Goal: Check status

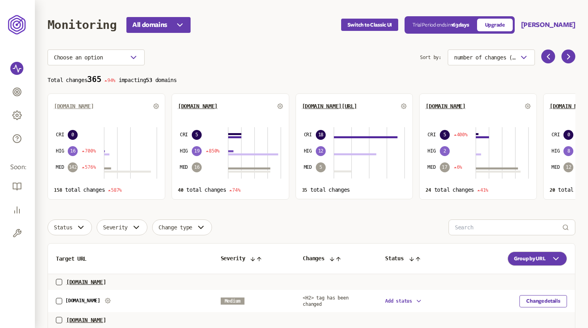
click at [82, 107] on span "[DOMAIN_NAME]" at bounding box center [74, 106] width 40 height 6
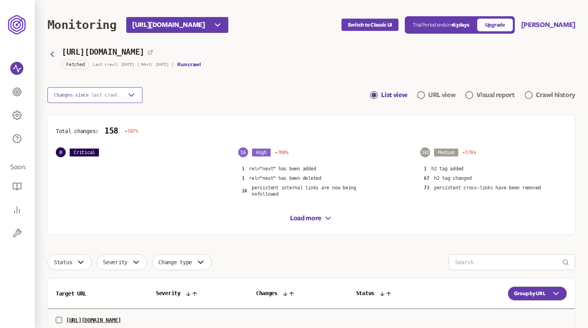
click at [118, 93] on span "last crawl" at bounding box center [104, 95] width 27 height 6
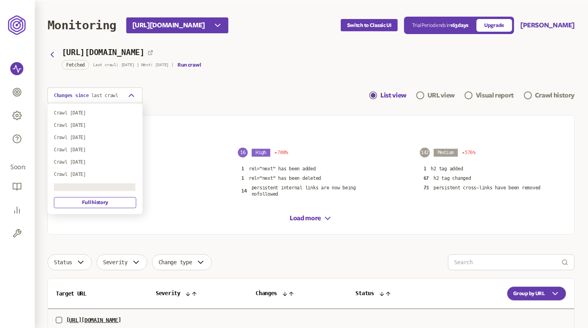
scroll to position [49, 0]
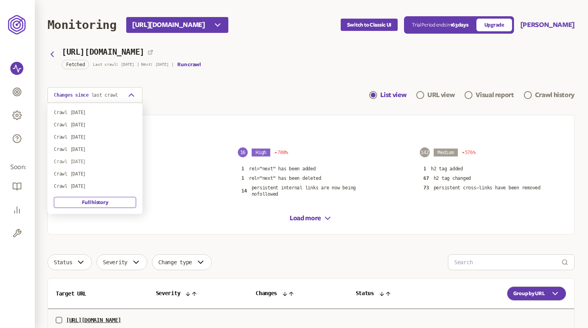
click at [90, 162] on div "Crawl [DATE]" at bounding box center [95, 161] width 82 height 6
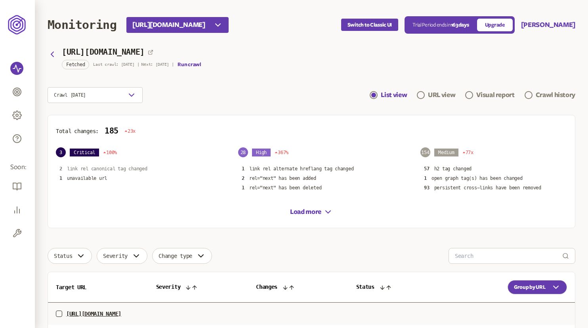
click at [115, 171] on p "link rel canonical tag changed" at bounding box center [107, 169] width 80 height 6
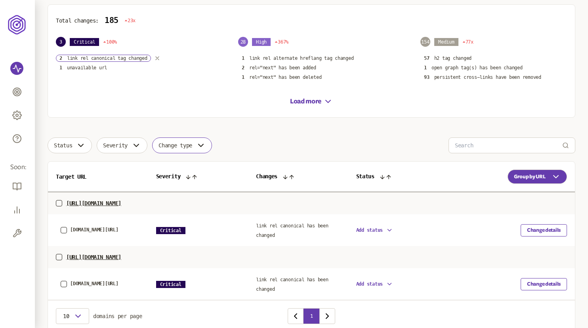
scroll to position [112, 0]
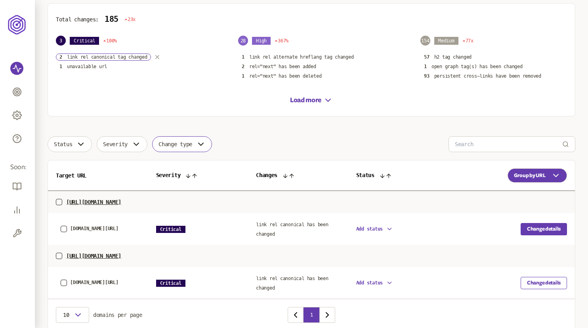
click at [544, 227] on button "Change details" at bounding box center [543, 229] width 46 height 12
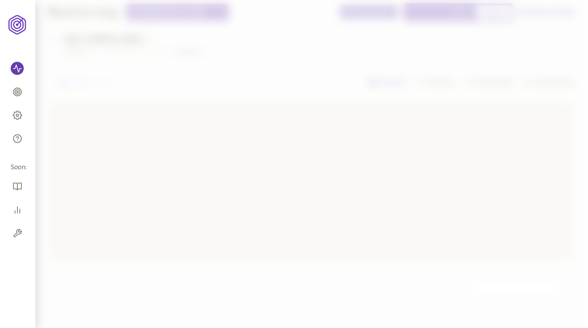
scroll to position [13, 0]
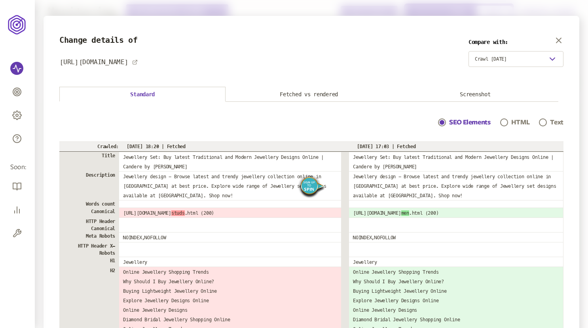
click at [312, 188] on img "Spin" at bounding box center [312, 187] width 28 height 26
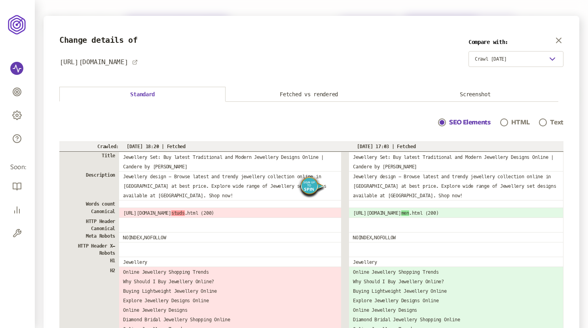
scroll to position [0, 0]
